Goal: Task Accomplishment & Management: Use online tool/utility

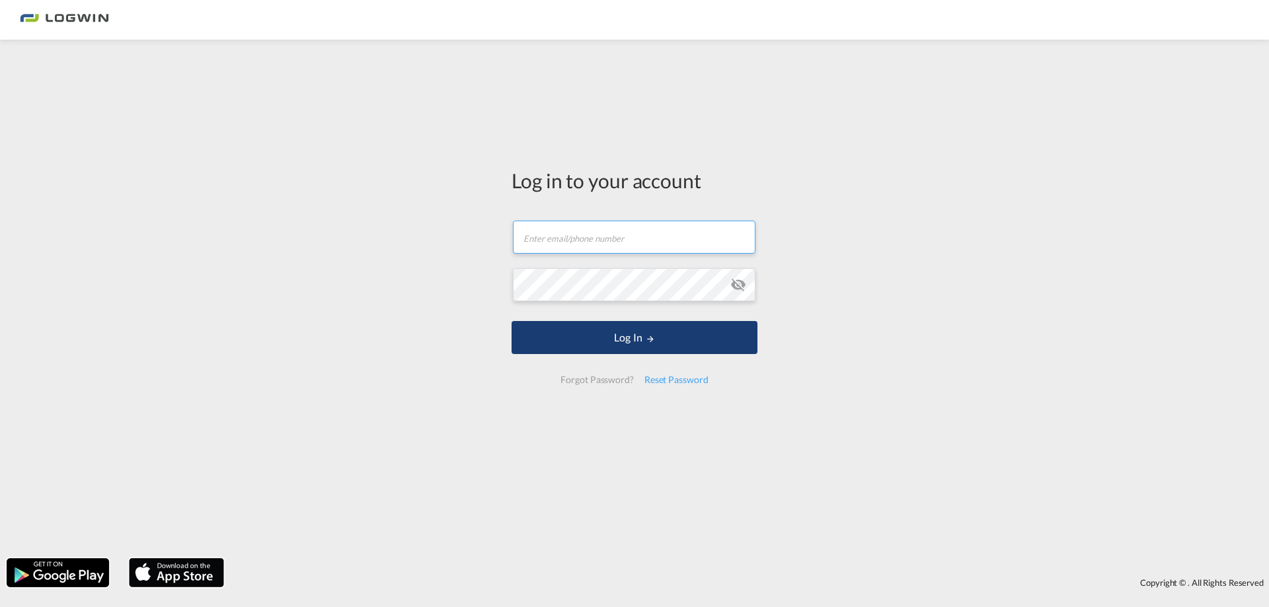
type input "[PERSON_NAME][EMAIL_ADDRESS][PERSON_NAME][DOMAIN_NAME]"
click at [664, 337] on button "Log In" at bounding box center [635, 337] width 246 height 33
